Goal: Information Seeking & Learning: Learn about a topic

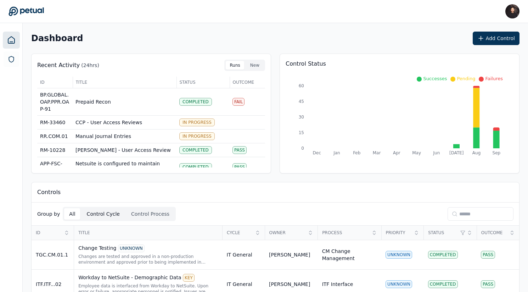
click at [93, 212] on button "Control Cycle" at bounding box center [103, 213] width 43 height 11
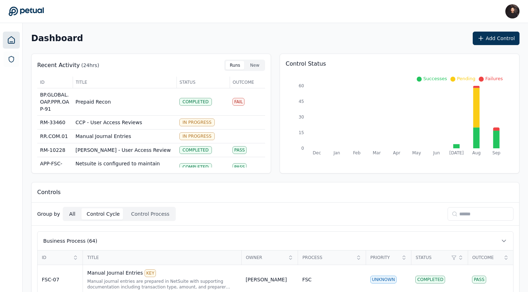
click at [72, 213] on button "All" at bounding box center [72, 213] width 16 height 11
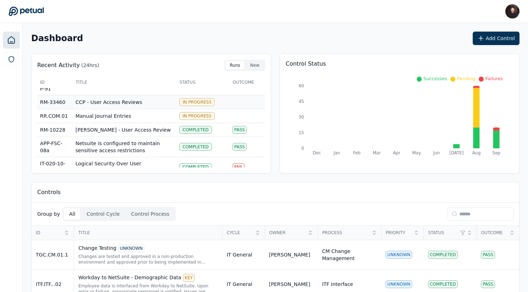
scroll to position [30, 0]
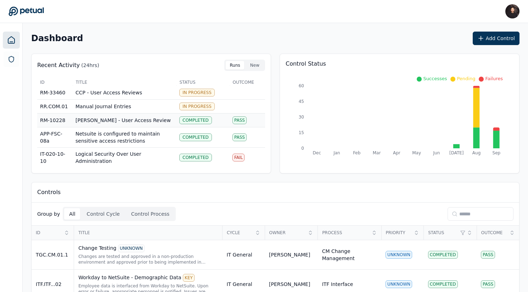
click at [118, 119] on td "[PERSON_NAME] - User Access Review" at bounding box center [125, 120] width 104 height 14
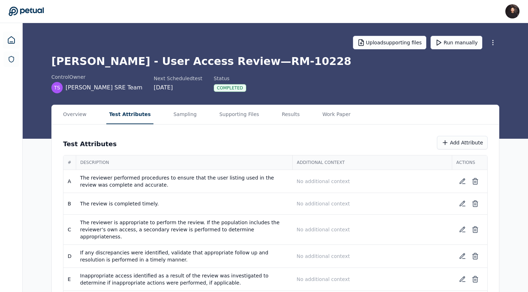
click at [136, 114] on button "Test Attributes" at bounding box center [129, 114] width 47 height 19
click at [173, 113] on button "Sampling" at bounding box center [186, 114] width 29 height 19
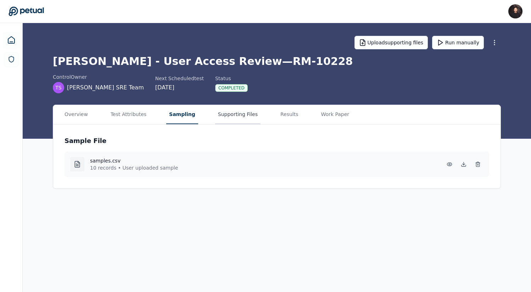
click at [225, 116] on button "Supporting Files" at bounding box center [237, 114] width 45 height 19
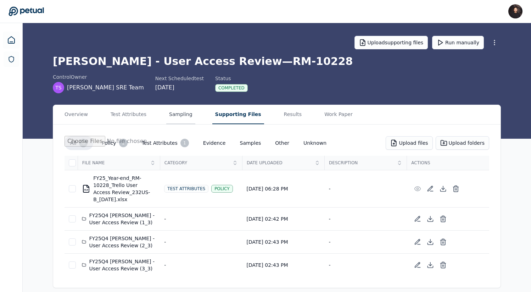
click at [181, 117] on button "Sampling" at bounding box center [180, 114] width 29 height 19
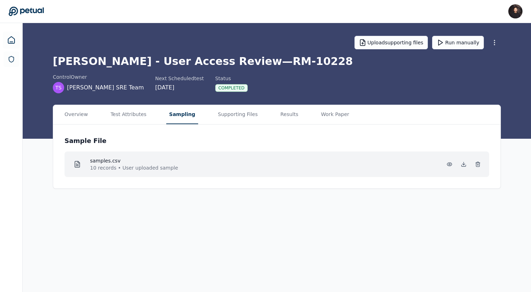
click at [191, 162] on div "samples.csv 10 records • User uploaded sample" at bounding box center [276, 164] width 413 height 14
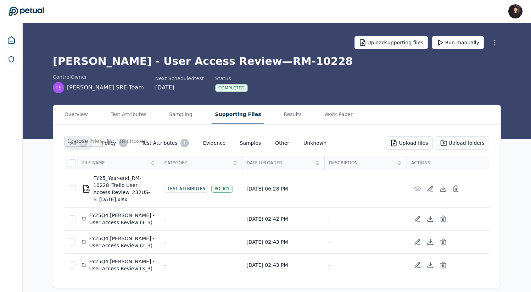
click at [235, 116] on button "Supporting Files" at bounding box center [238, 114] width 52 height 19
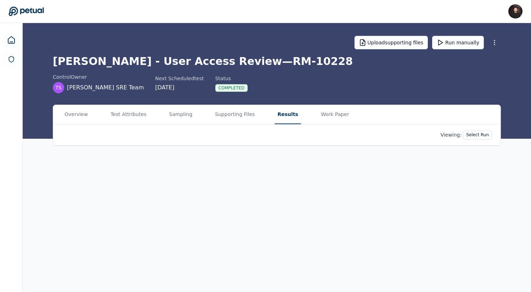
click at [275, 117] on button "Results" at bounding box center [288, 114] width 26 height 19
click at [318, 111] on button "Work Paper" at bounding box center [335, 114] width 34 height 19
click at [278, 118] on button "Results" at bounding box center [287, 114] width 24 height 19
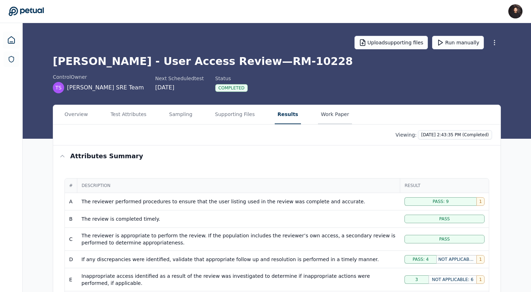
click at [328, 115] on button "Work Paper" at bounding box center [335, 114] width 34 height 19
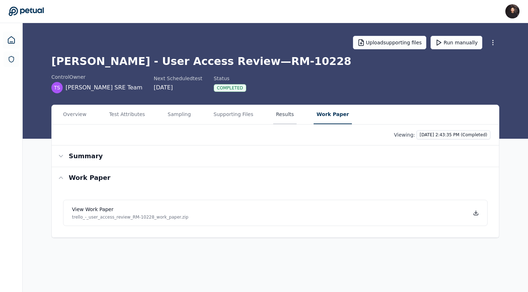
click at [280, 118] on button "Results" at bounding box center [285, 114] width 24 height 19
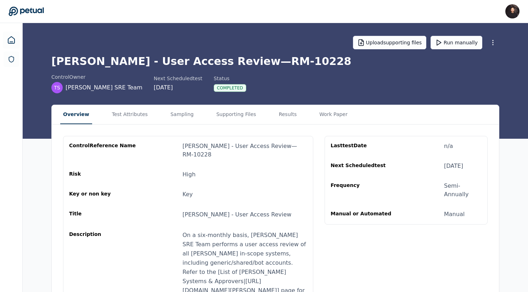
click at [84, 112] on button "Overview" at bounding box center [76, 114] width 32 height 19
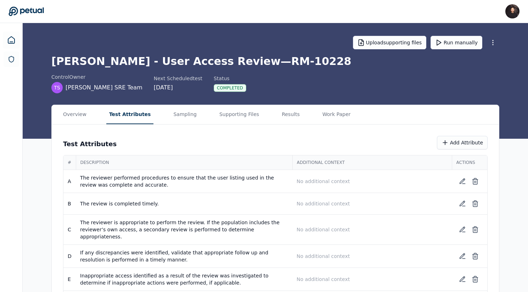
click at [123, 112] on button "Test Attributes" at bounding box center [129, 114] width 47 height 19
click at [187, 88] on main "Upload supporting files Run manually Trello - User Access Review — RM-10228 con…" at bounding box center [277, 173] width 508 height 301
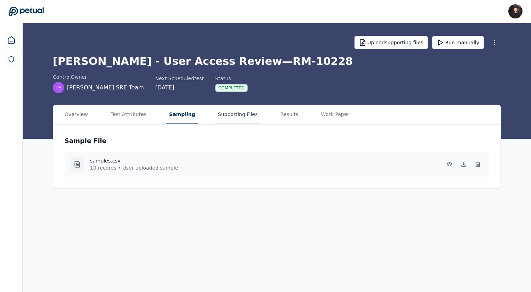
click at [222, 107] on button "Supporting Files" at bounding box center [237, 114] width 45 height 19
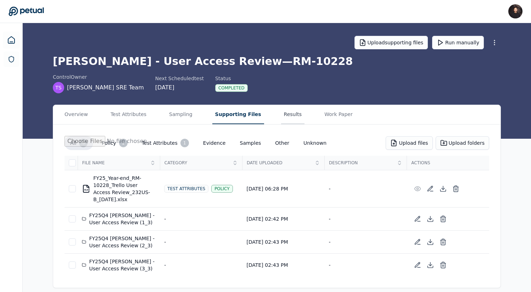
click at [281, 109] on button "Results" at bounding box center [293, 114] width 24 height 19
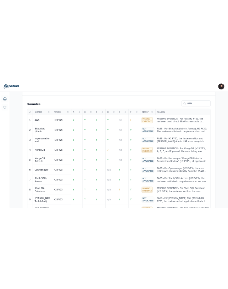
scroll to position [316, 0]
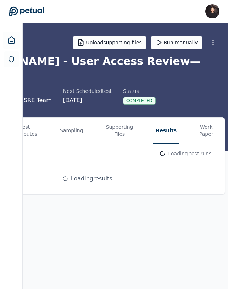
scroll to position [0, 61]
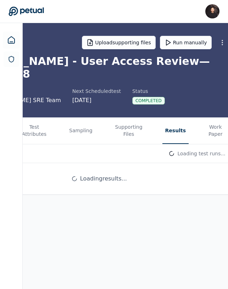
click at [64, 118] on div "Overview Test Attributes Sampling Supporting Files Results Work Paper" at bounding box center [99, 131] width 269 height 27
